Goal: Task Accomplishment & Management: Manage account settings

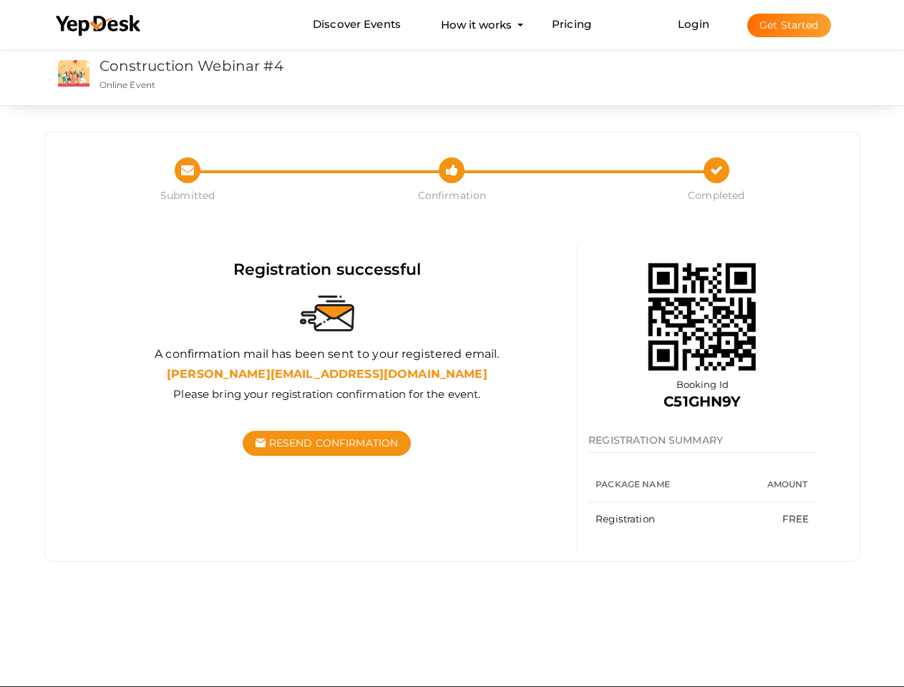
click at [451, 343] on div at bounding box center [327, 313] width 479 height 66
click at [99, 26] on use at bounding box center [98, 25] width 84 height 21
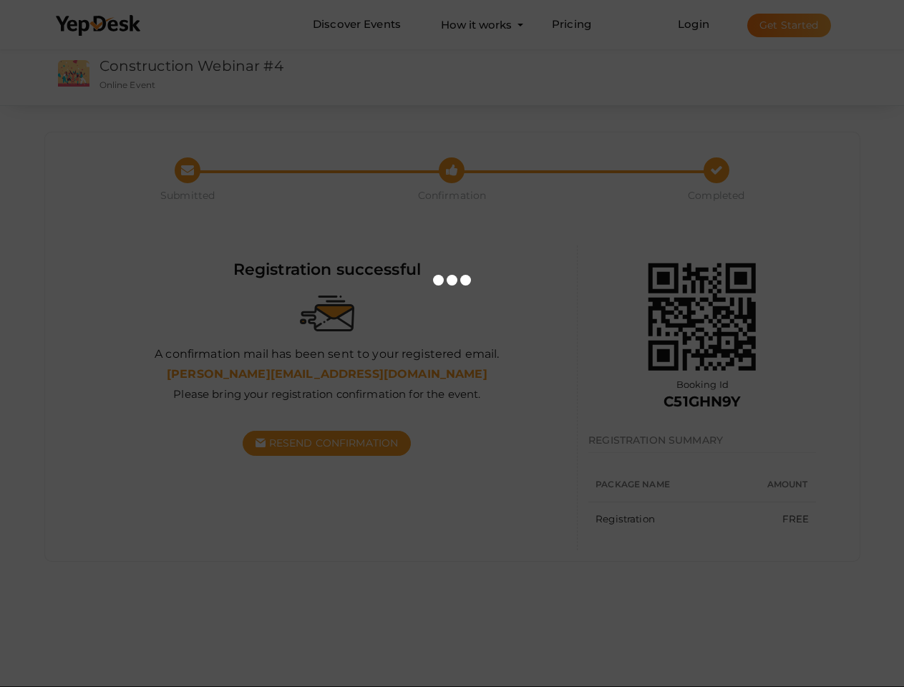
click at [694, 24] on link "Login" at bounding box center [693, 24] width 31 height 14
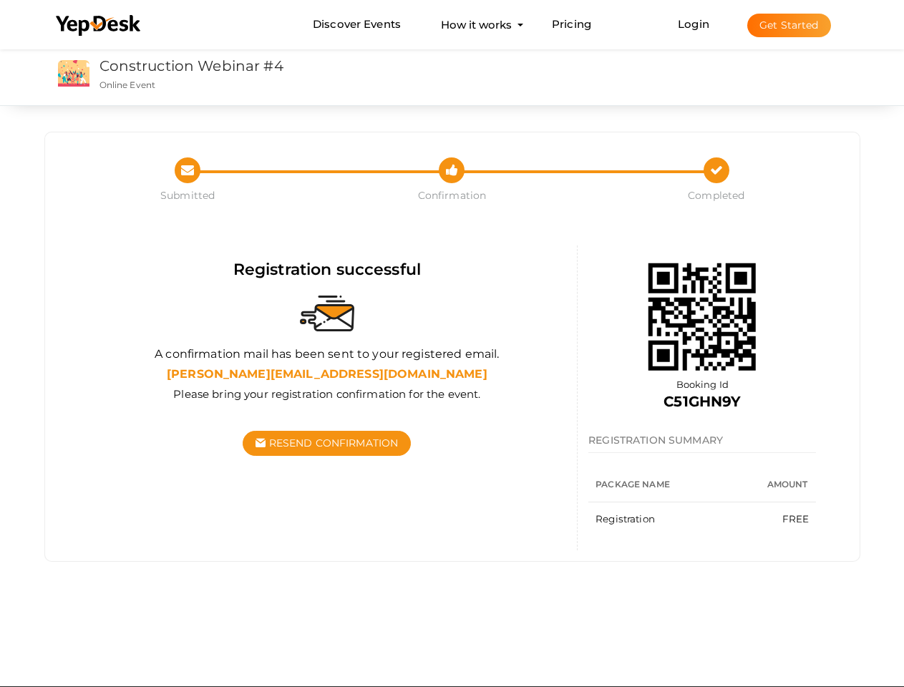
click at [788, 25] on button "Get Started" at bounding box center [789, 26] width 84 height 24
click at [327, 443] on span "Resend Confirmation" at bounding box center [334, 442] width 130 height 13
